Goal: Transaction & Acquisition: Purchase product/service

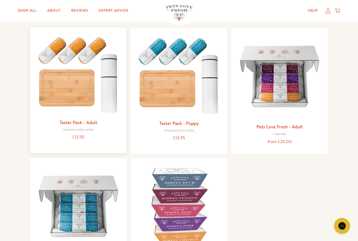
scroll to position [53, 0]
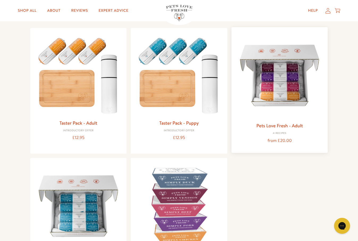
click at [287, 123] on link "Pets Love Fresh - Adult" at bounding box center [280, 125] width 47 height 7
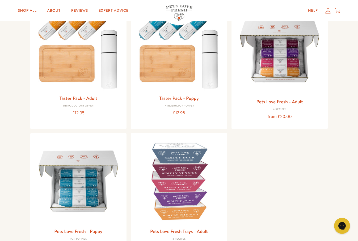
scroll to position [106, 0]
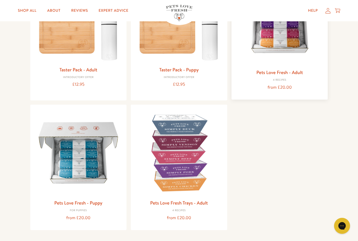
click at [270, 45] on img at bounding box center [280, 22] width 88 height 88
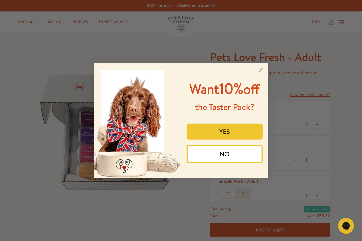
click at [218, 155] on button "NO" at bounding box center [225, 154] width 76 height 18
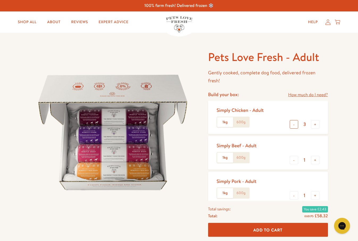
click at [294, 125] on button "-" at bounding box center [294, 124] width 9 height 9
type input "1"
click at [293, 162] on button "-" at bounding box center [294, 160] width 9 height 9
type input "0"
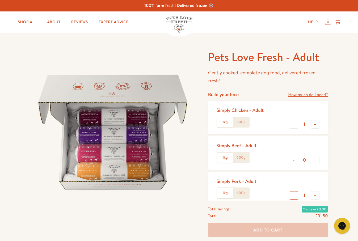
click at [293, 193] on button "-" at bounding box center [294, 195] width 9 height 9
type input "0"
click at [293, 193] on button "-" at bounding box center [294, 195] width 9 height 9
click at [276, 144] on div "Simply Beef - Adult 1kg 600g - 0 +" at bounding box center [268, 152] width 120 height 33
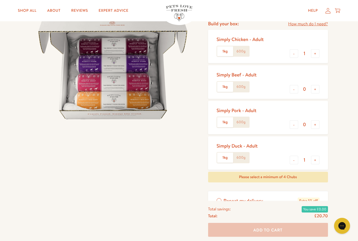
scroll to position [80, 0]
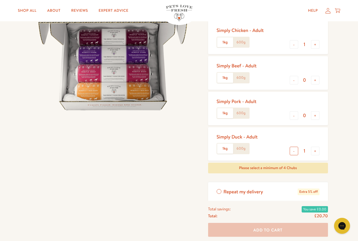
click at [295, 153] on button "-" at bounding box center [294, 151] width 9 height 9
type input "0"
click at [317, 44] on button "+" at bounding box center [315, 44] width 9 height 9
click at [294, 46] on button "-" at bounding box center [294, 44] width 9 height 9
type input "1"
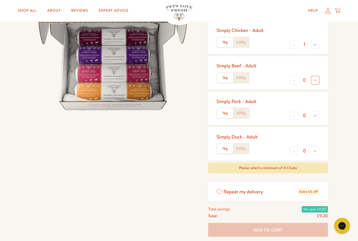
click at [315, 81] on button "+" at bounding box center [315, 80] width 9 height 9
type input "1"
click at [316, 115] on button "+" at bounding box center [315, 115] width 9 height 9
type input "1"
click at [316, 149] on button "+" at bounding box center [315, 151] width 9 height 9
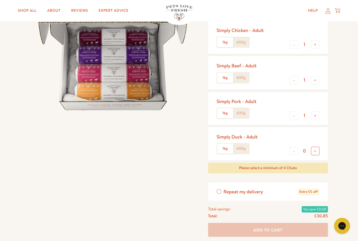
type input "1"
